Goal: Information Seeking & Learning: Learn about a topic

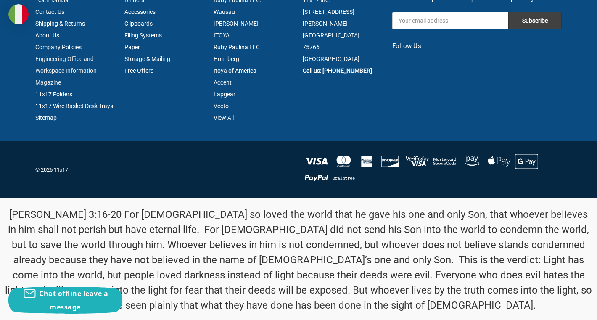
click at [64, 55] on link "Engineering Office and Workspace Information Magazine" at bounding box center [65, 70] width 61 height 30
